Goal: Information Seeking & Learning: Learn about a topic

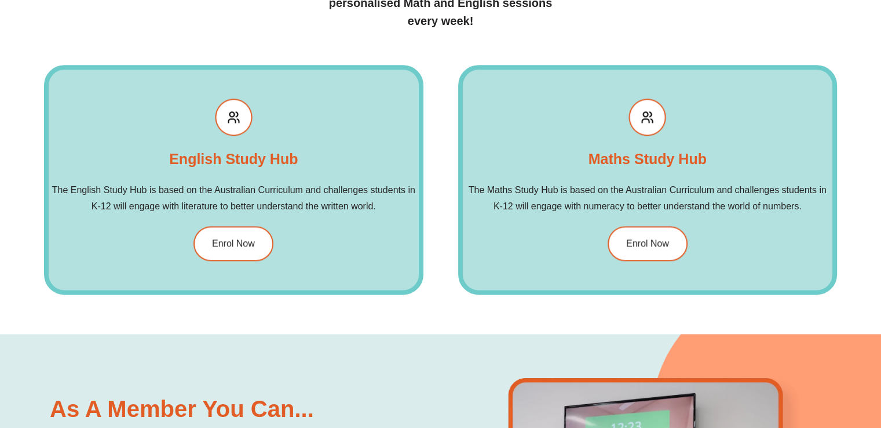
scroll to position [1414, 0]
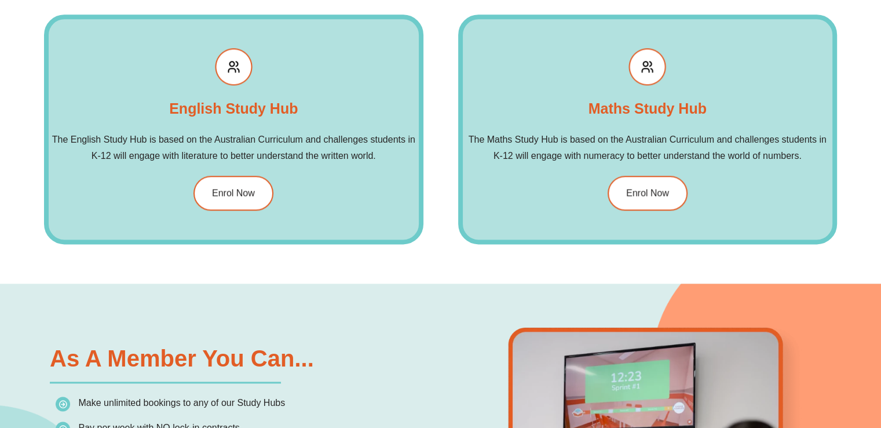
click at [35, 209] on div "Our Study Hubs The Success Tutoring membership will give you unlimited access t…" at bounding box center [440, 55] width 881 height 456
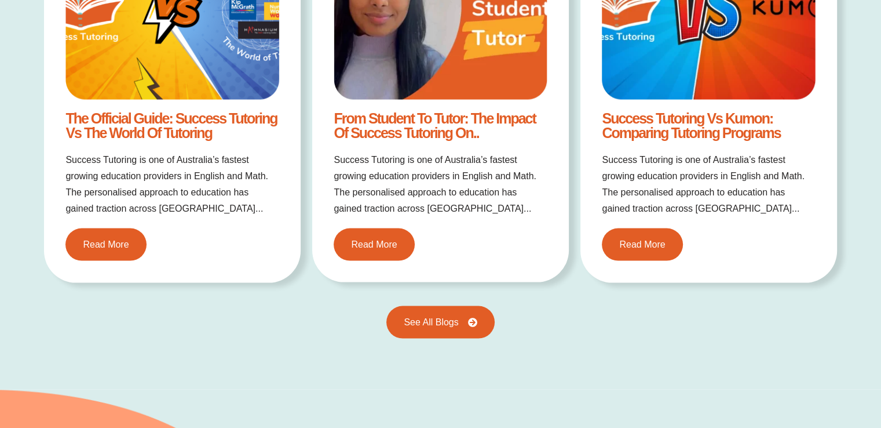
scroll to position [2271, 0]
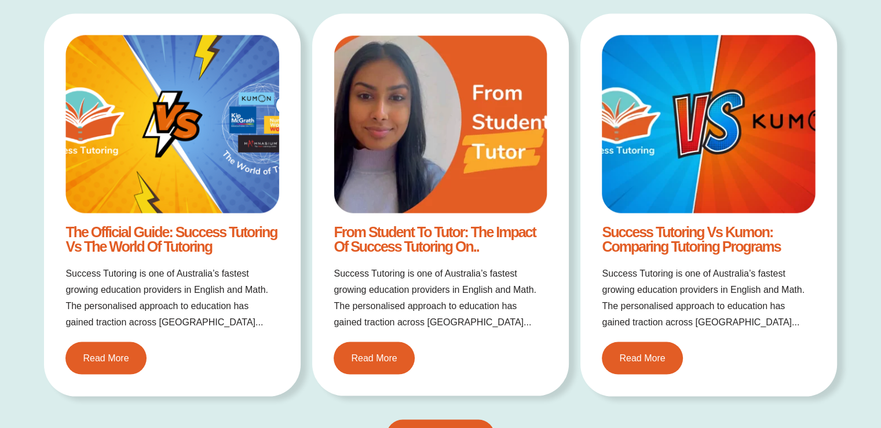
click at [155, 118] on img at bounding box center [171, 124] width 213 height 178
click at [111, 349] on link "Read More" at bounding box center [105, 359] width 89 height 36
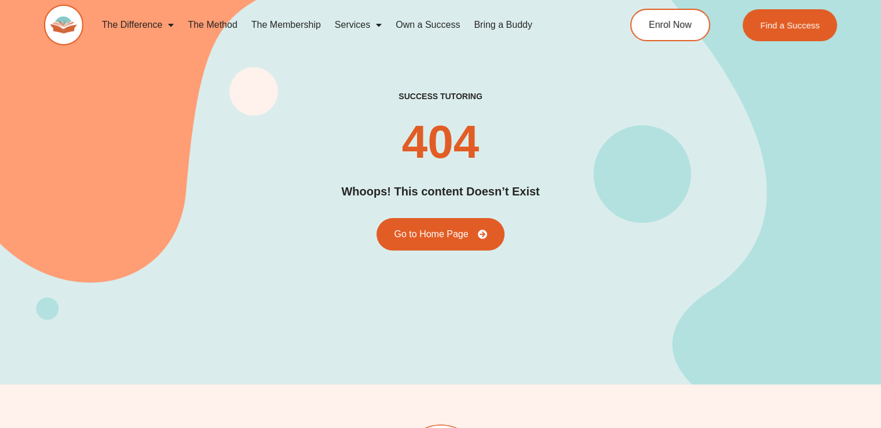
click at [234, 340] on div "success tutoring 404 Whoops! This content Doesn’t Exist Go to Home Page" at bounding box center [440, 171] width 793 height 428
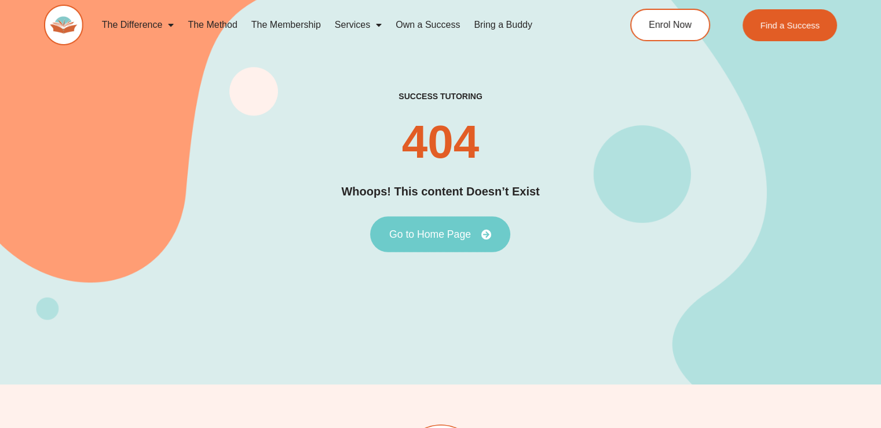
click at [403, 236] on span "Go to Home Page" at bounding box center [430, 234] width 82 height 10
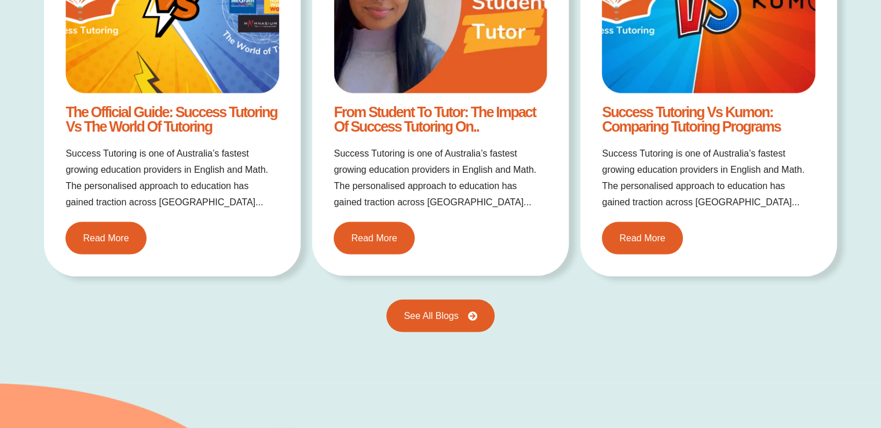
scroll to position [2410, 0]
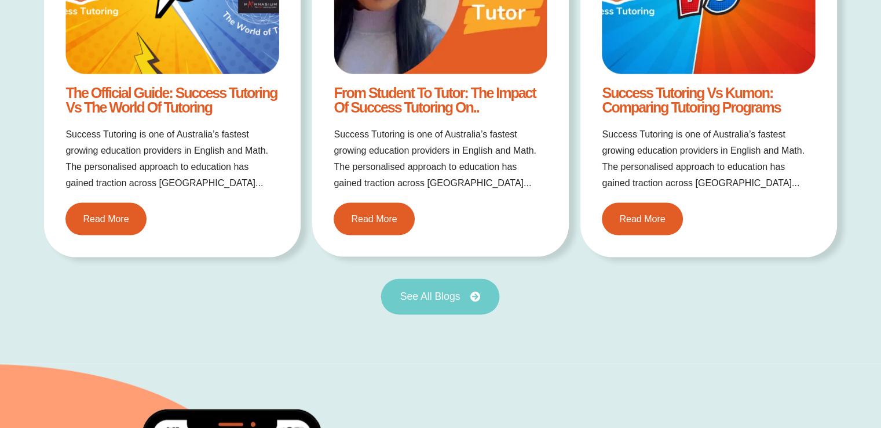
click at [415, 295] on span "See All Blogs" at bounding box center [430, 296] width 60 height 10
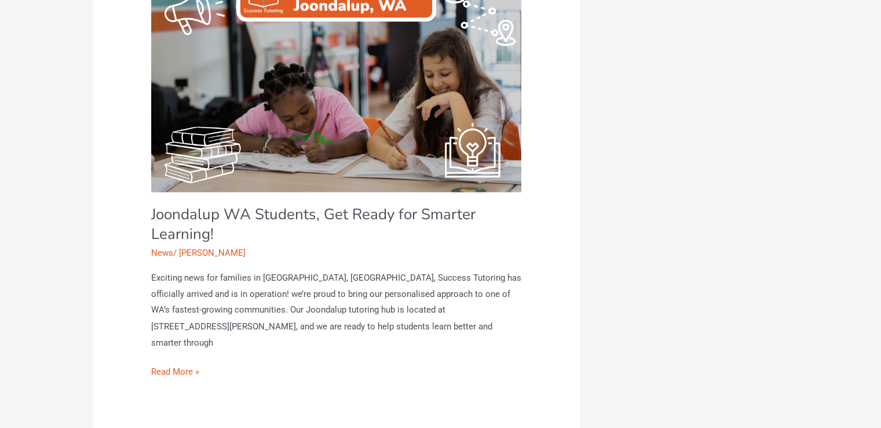
scroll to position [1900, 0]
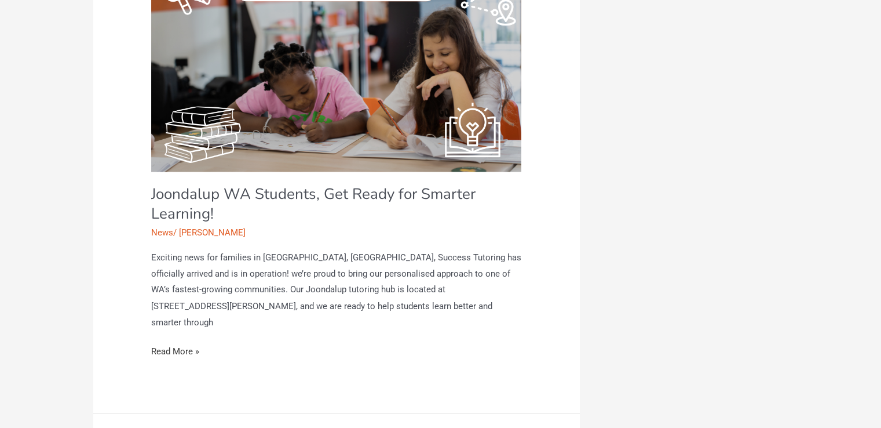
click at [164, 343] on link "Joondalup WA Students, Get Ready for Smarter Learning! Read More »" at bounding box center [175, 351] width 48 height 16
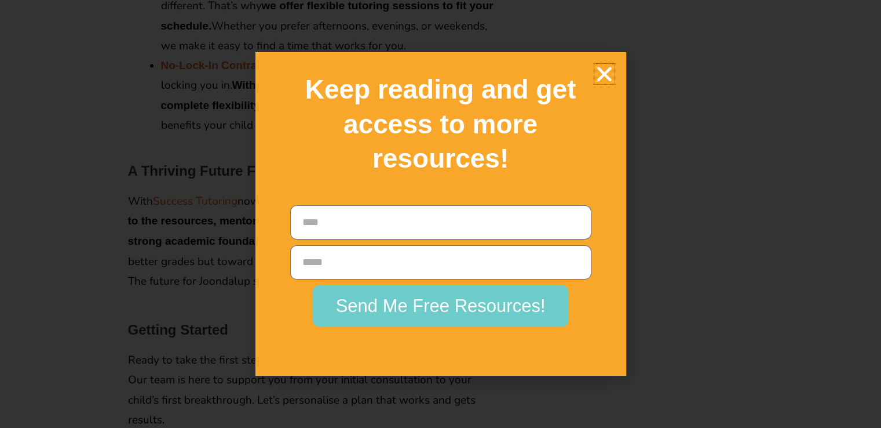
scroll to position [1993, 0]
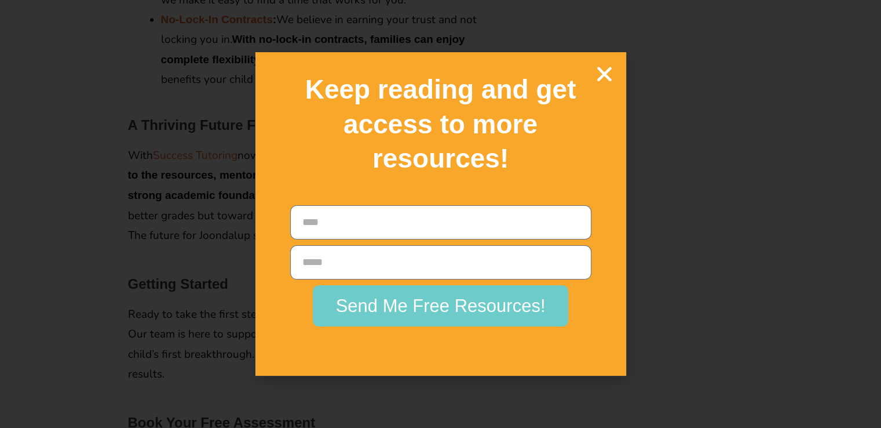
click at [603, 75] on icon "Close" at bounding box center [604, 74] width 20 height 20
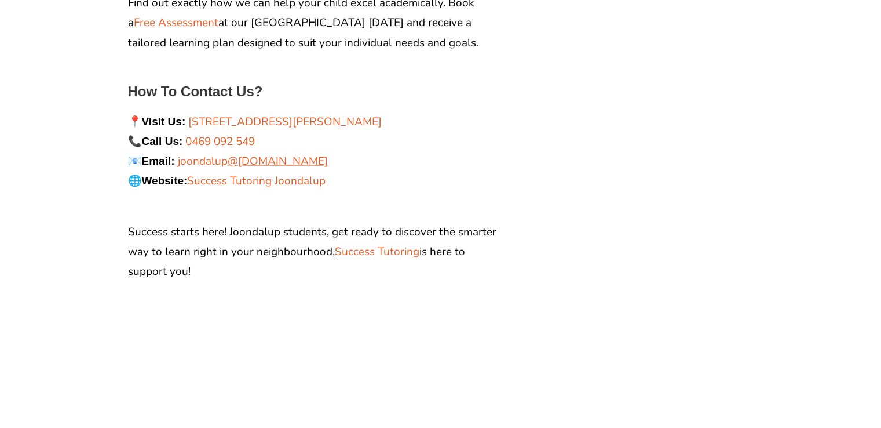
scroll to position [2410, 0]
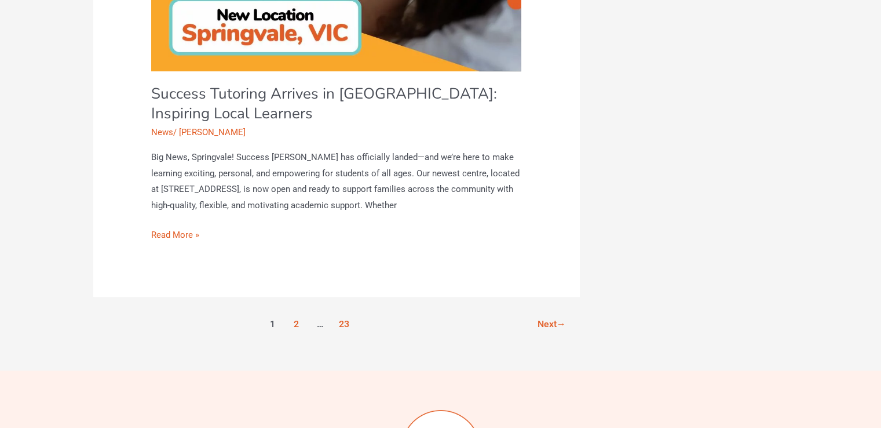
scroll to position [4473, 0]
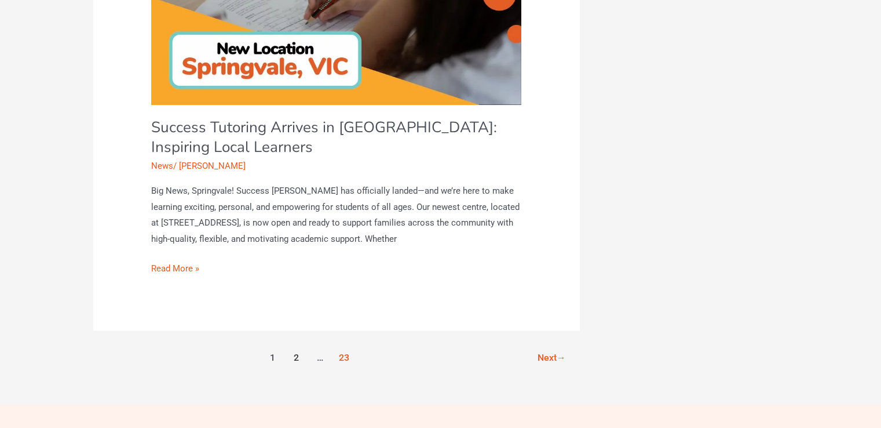
click at [294, 348] on link "2" at bounding box center [296, 358] width 21 height 21
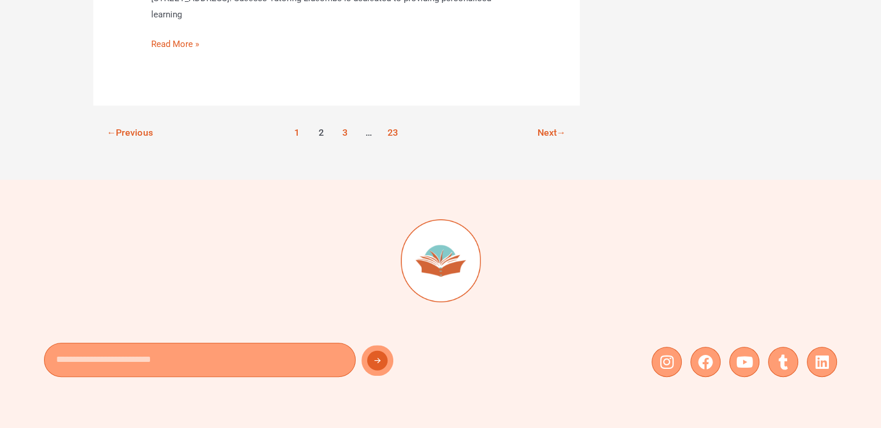
scroll to position [4890, 0]
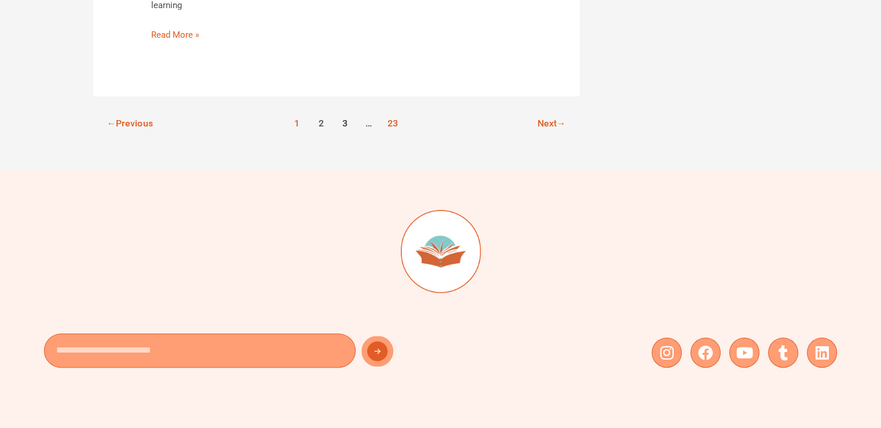
click at [347, 114] on link "3" at bounding box center [344, 124] width 21 height 21
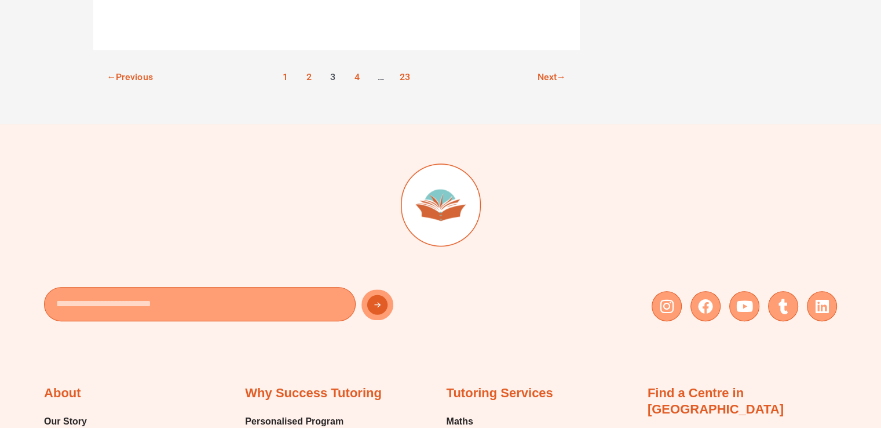
scroll to position [4960, 0]
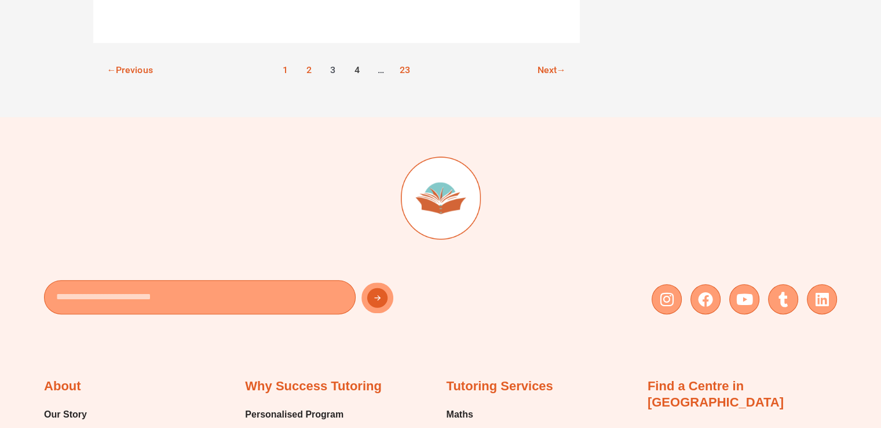
click at [357, 60] on link "4" at bounding box center [356, 70] width 21 height 21
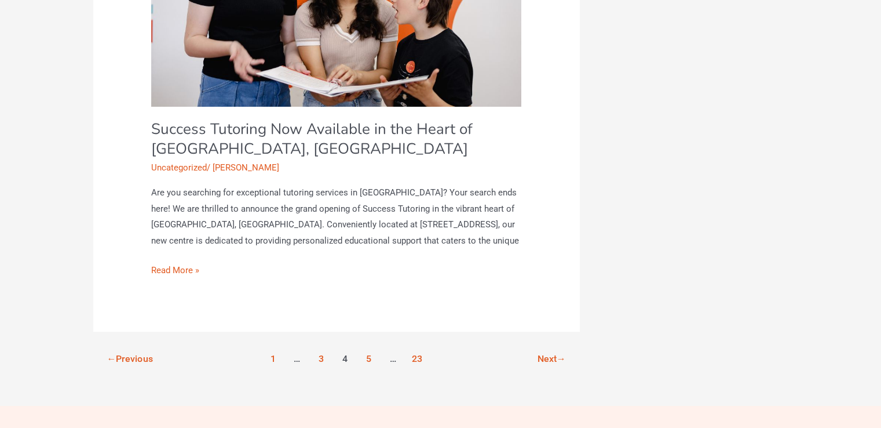
scroll to position [4658, 0]
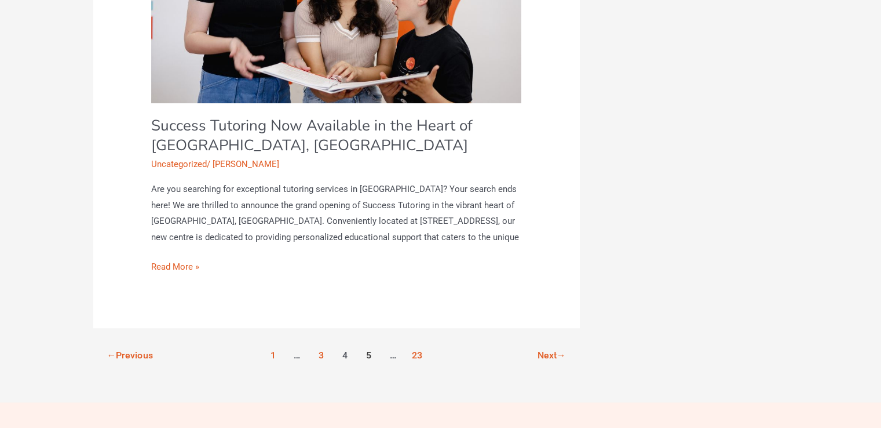
click at [368, 345] on link "5" at bounding box center [368, 355] width 21 height 21
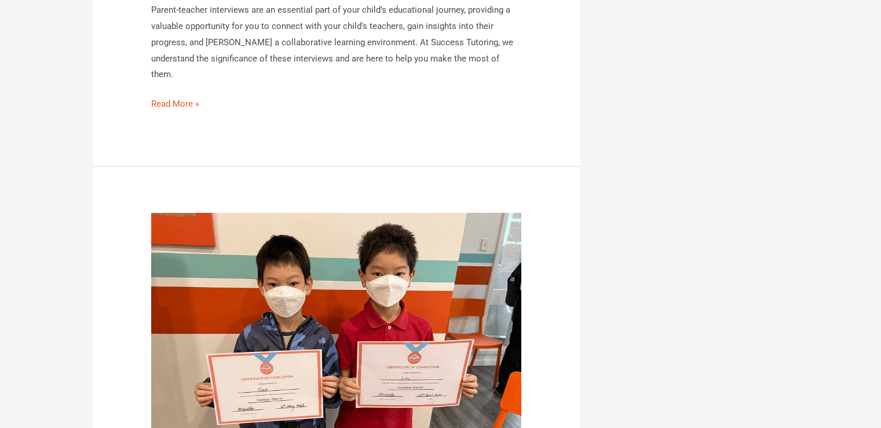
scroll to position [4334, 0]
